Goal: Find contact information: Find contact information

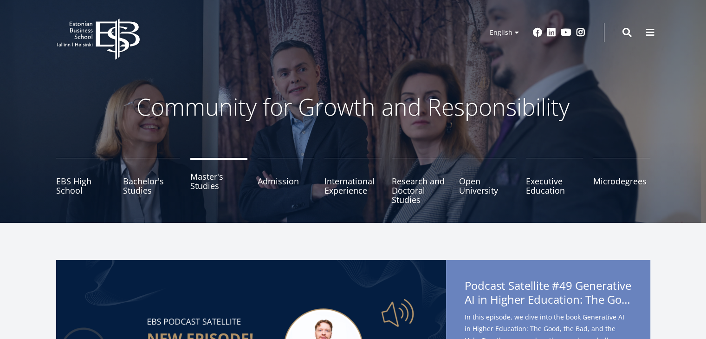
click at [205, 181] on link "Master's Studies" at bounding box center [218, 181] width 57 height 46
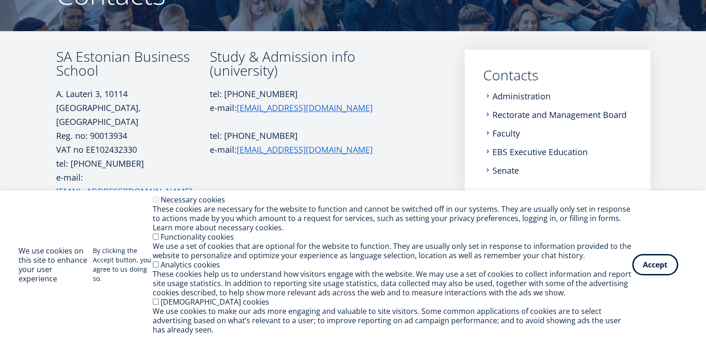
scroll to position [139, 0]
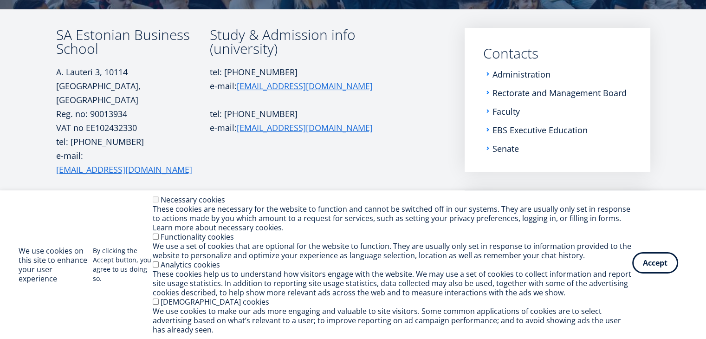
click at [642, 259] on button "Accept" at bounding box center [655, 262] width 46 height 21
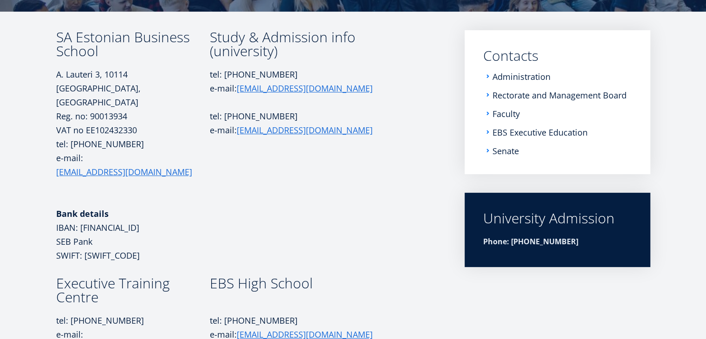
scroll to position [122, 0]
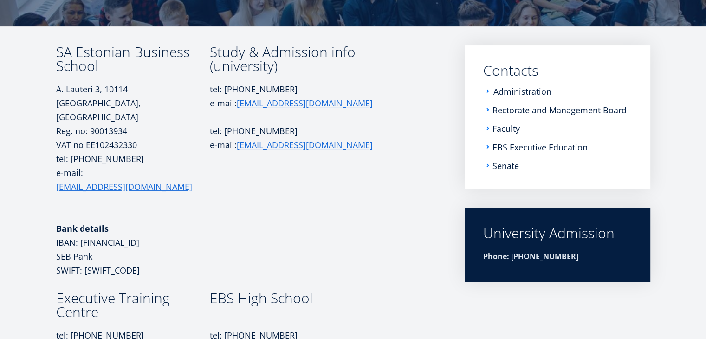
click at [520, 93] on link "Administration" at bounding box center [522, 91] width 58 height 9
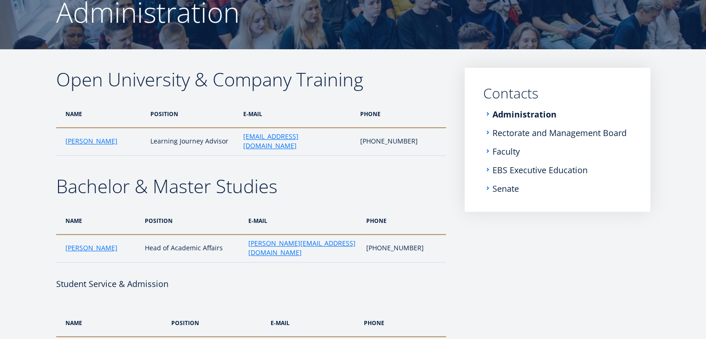
scroll to position [139, 0]
